Goal: Information Seeking & Learning: Learn about a topic

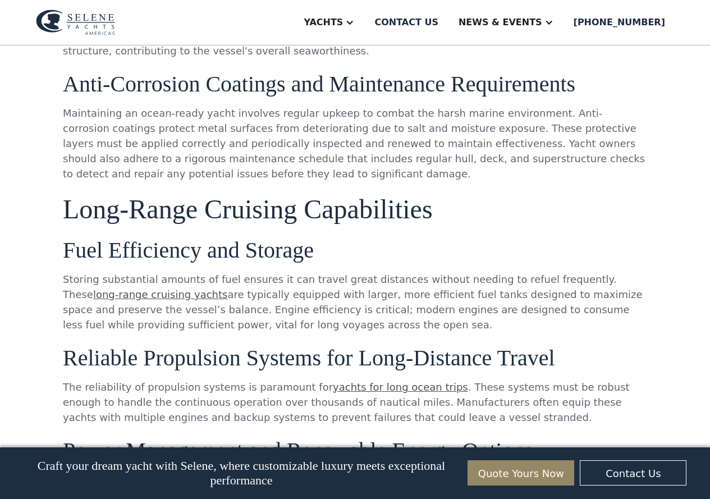
scroll to position [1290, 0]
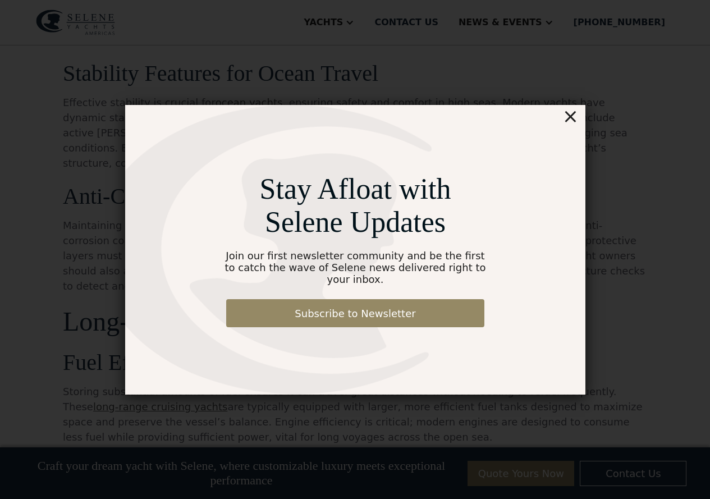
click at [581, 125] on div "Stay Afloat with Selene Updates Join our first newsletter community and be the …" at bounding box center [355, 249] width 460 height 289
click at [577, 125] on div "×" at bounding box center [570, 116] width 16 height 22
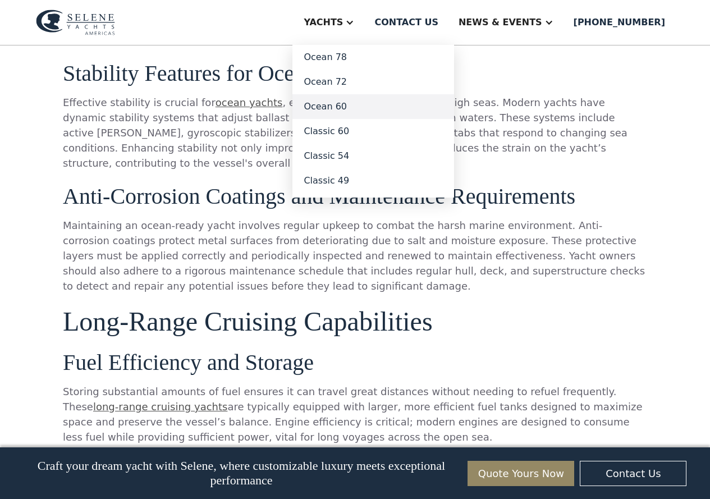
click at [357, 104] on link "Ocean 60" at bounding box center [373, 106] width 162 height 25
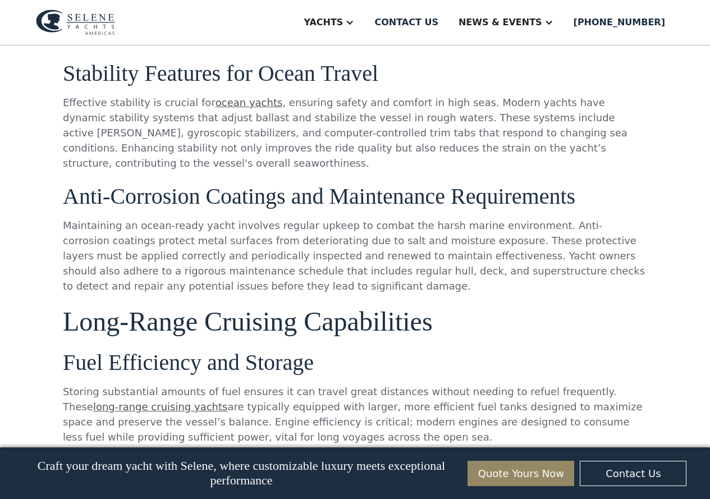
scroll to position [1286, 0]
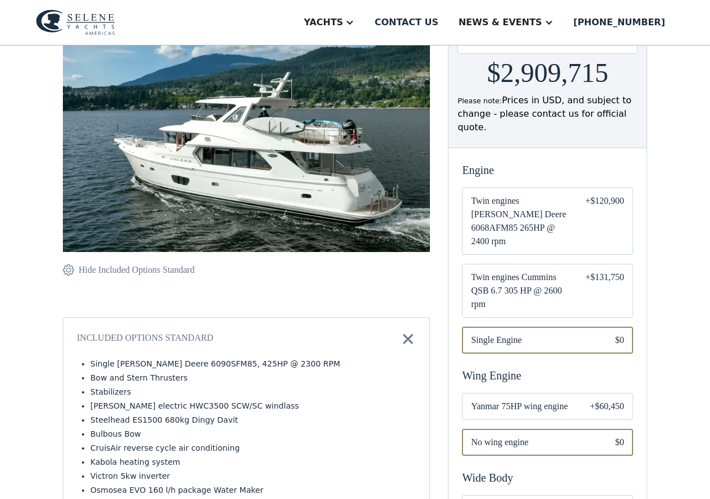
scroll to position [56, 0]
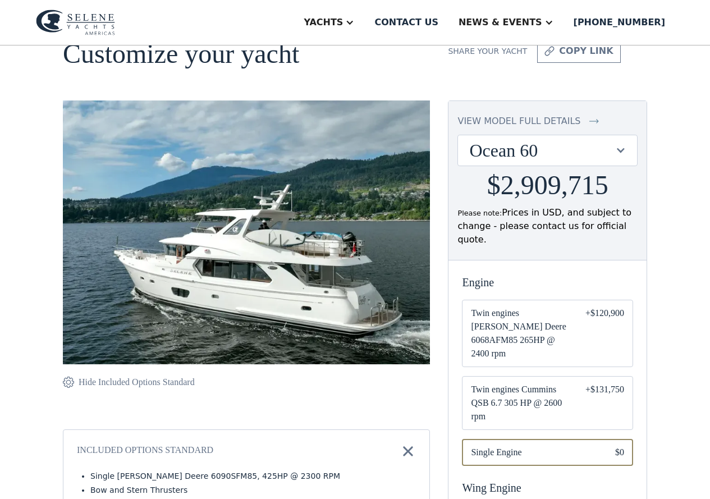
click at [416, 458] on img at bounding box center [408, 451] width 16 height 16
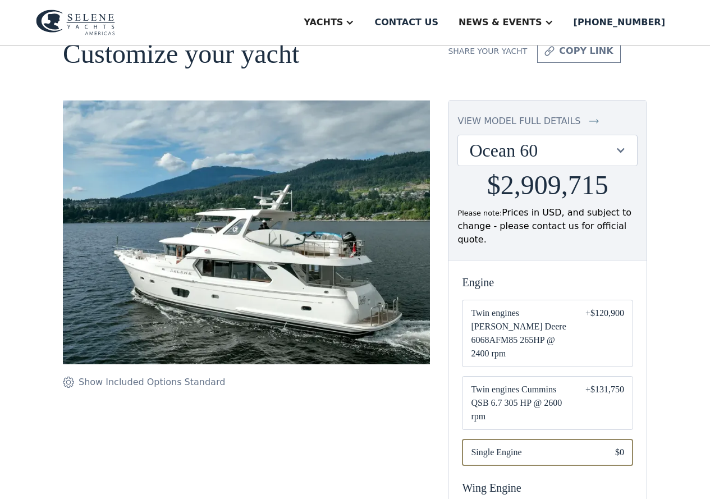
scroll to position [0, 0]
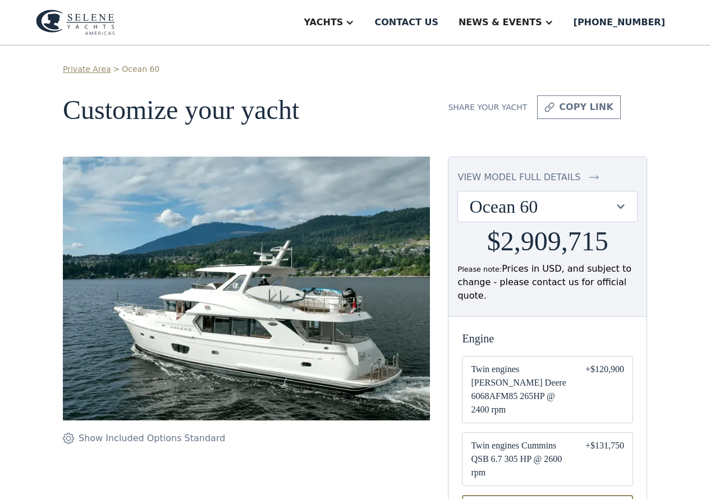
click at [532, 211] on div "Ocean 60" at bounding box center [541, 206] width 145 height 21
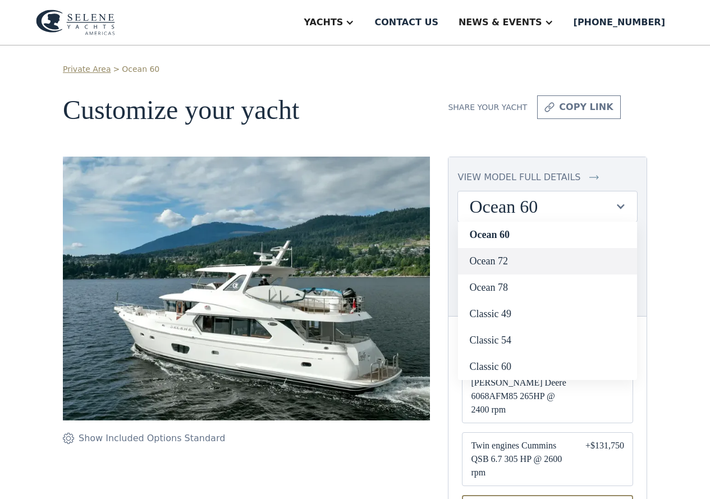
click at [518, 259] on link "Ocean 72" at bounding box center [547, 261] width 179 height 26
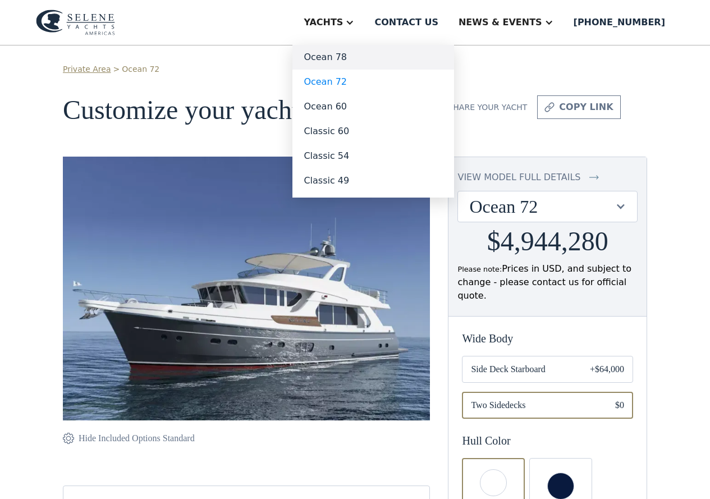
click at [364, 50] on link "Ocean 78" at bounding box center [373, 57] width 162 height 25
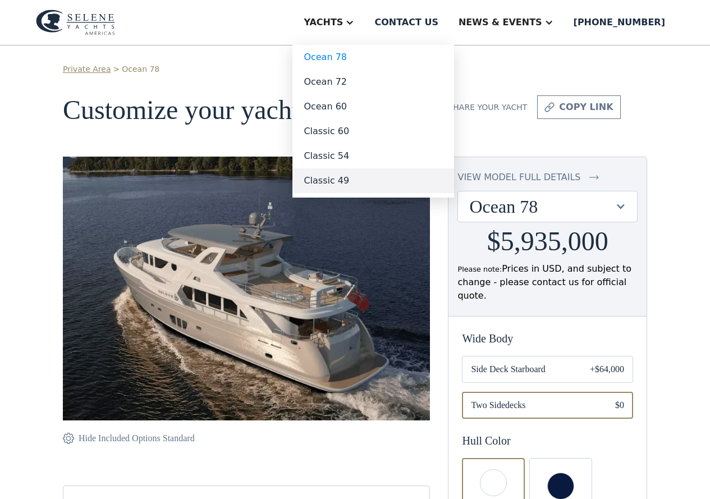
click at [360, 184] on link "Classic 49" at bounding box center [373, 180] width 162 height 25
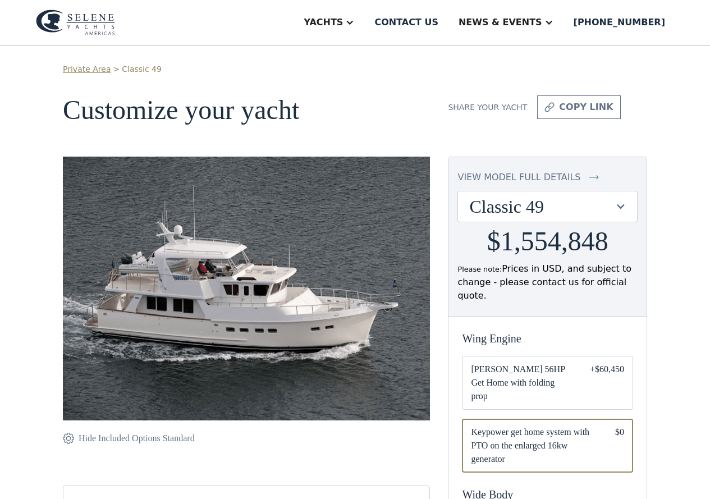
scroll to position [56, 0]
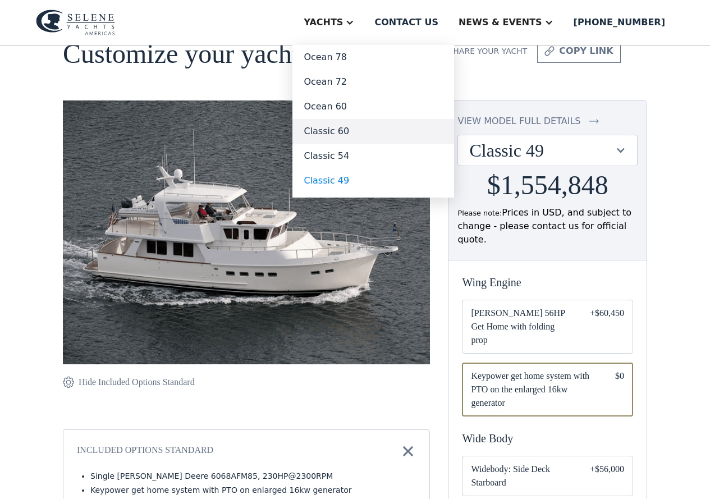
click at [371, 131] on link "Classic 60" at bounding box center [373, 131] width 162 height 25
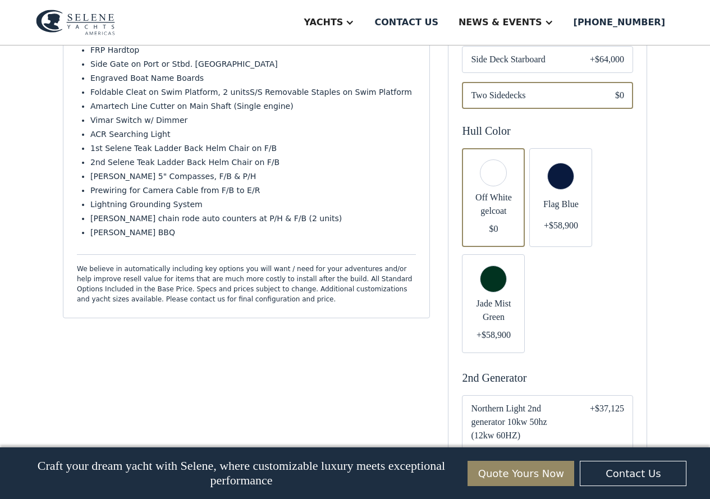
scroll to position [673, 0]
